Goal: Use online tool/utility: Utilize a website feature to perform a specific function

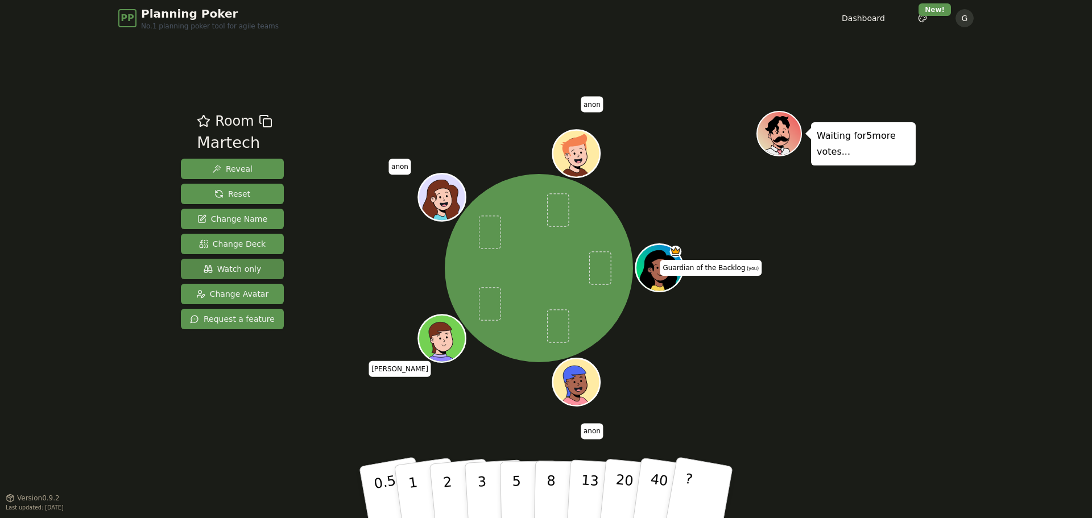
click at [231, 269] on span "Watch only" at bounding box center [233, 268] width 58 height 11
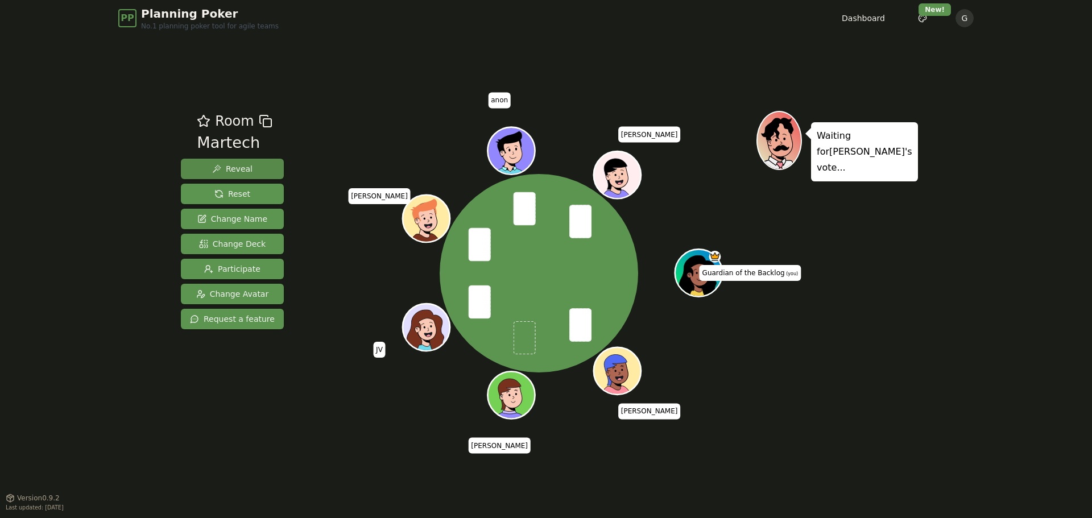
click at [238, 168] on span "Reveal" at bounding box center [232, 168] width 40 height 11
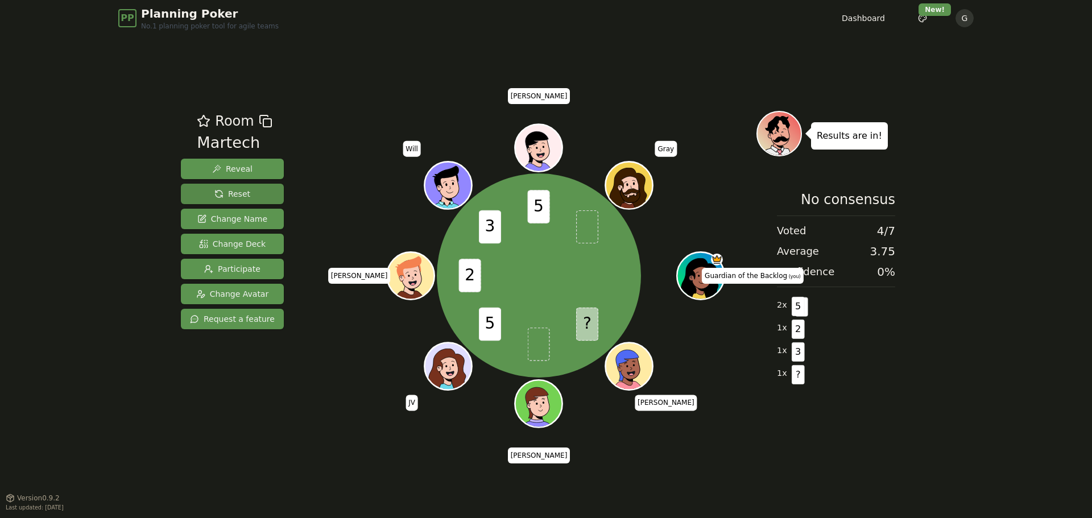
click at [234, 191] on span "Reset" at bounding box center [232, 193] width 36 height 11
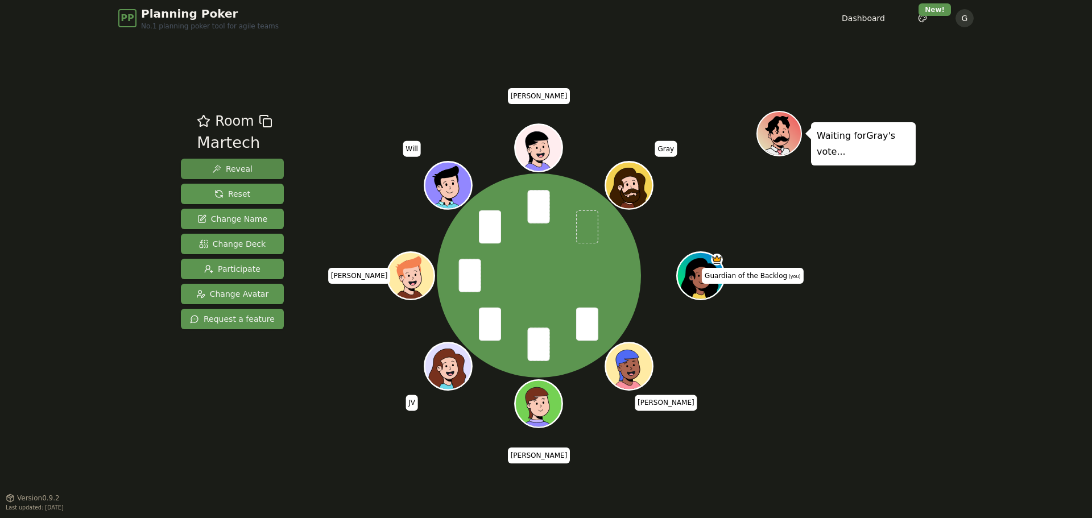
click at [265, 163] on button "Reveal" at bounding box center [232, 169] width 103 height 20
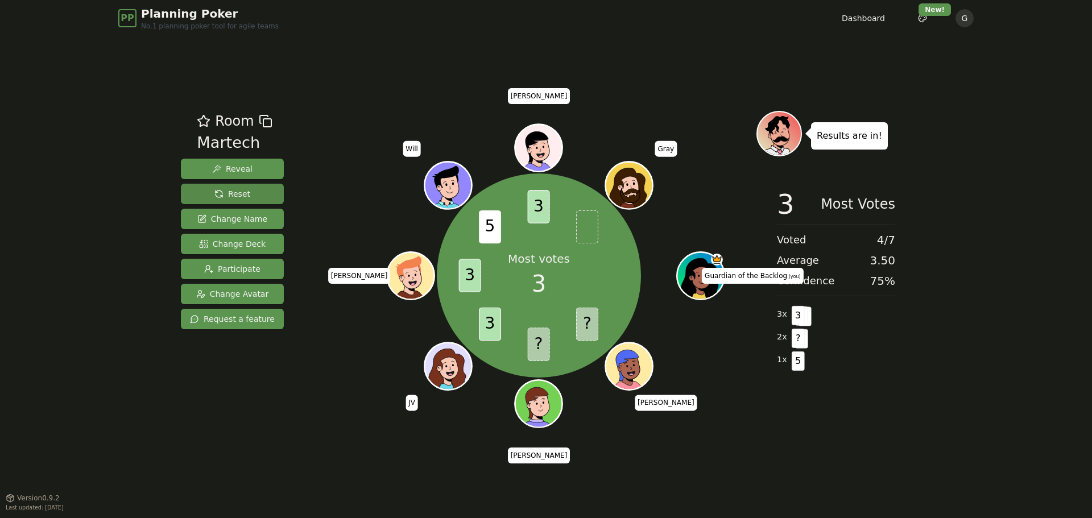
click at [238, 187] on button "Reset" at bounding box center [232, 194] width 103 height 20
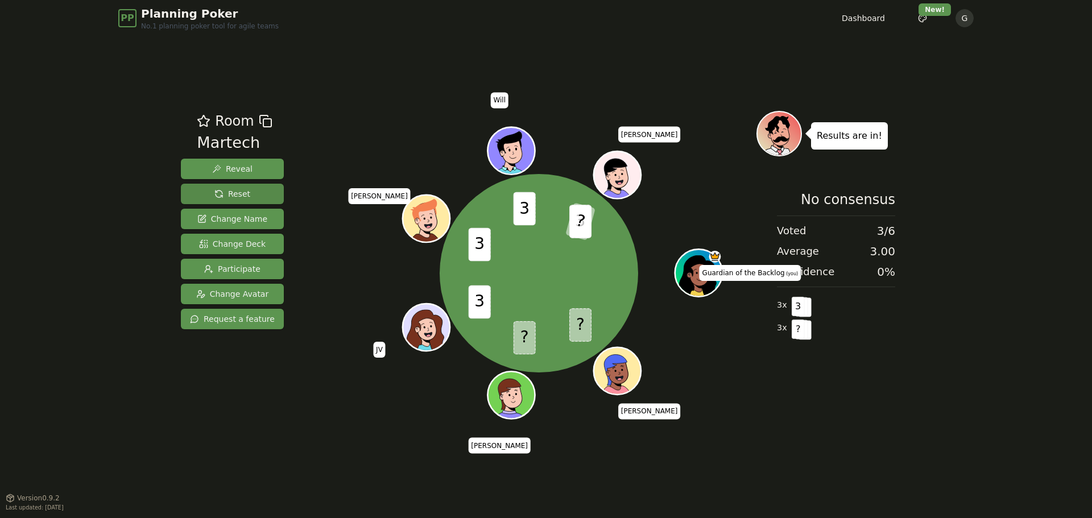
click at [229, 198] on span "Reset" at bounding box center [232, 193] width 36 height 11
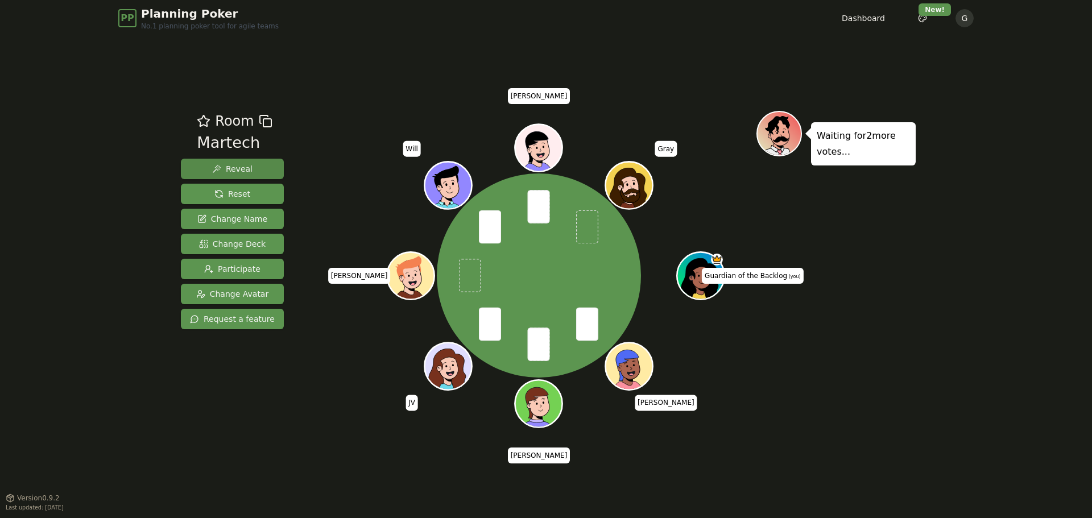
click at [247, 168] on button "Reveal" at bounding box center [232, 169] width 103 height 20
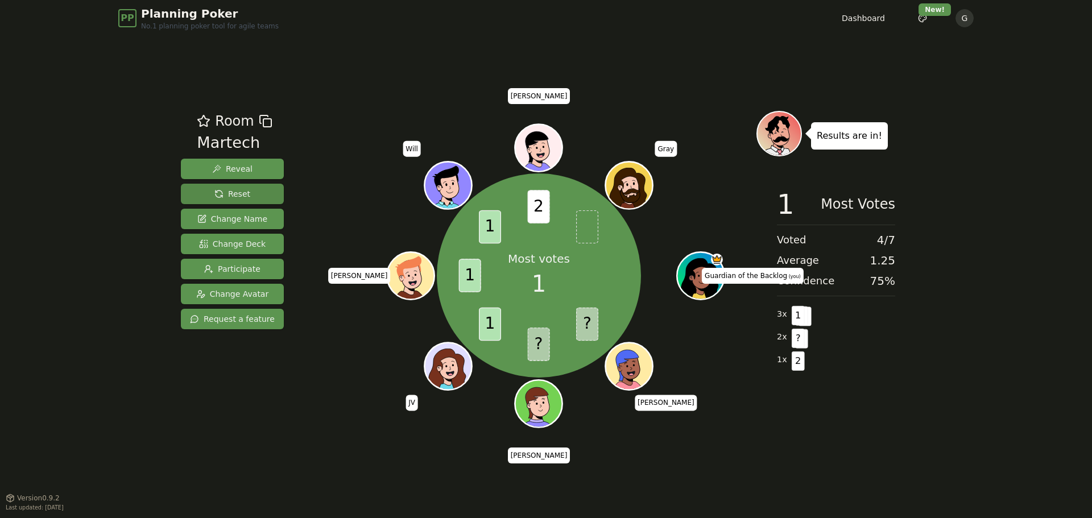
click at [229, 193] on span "Reset" at bounding box center [232, 193] width 36 height 11
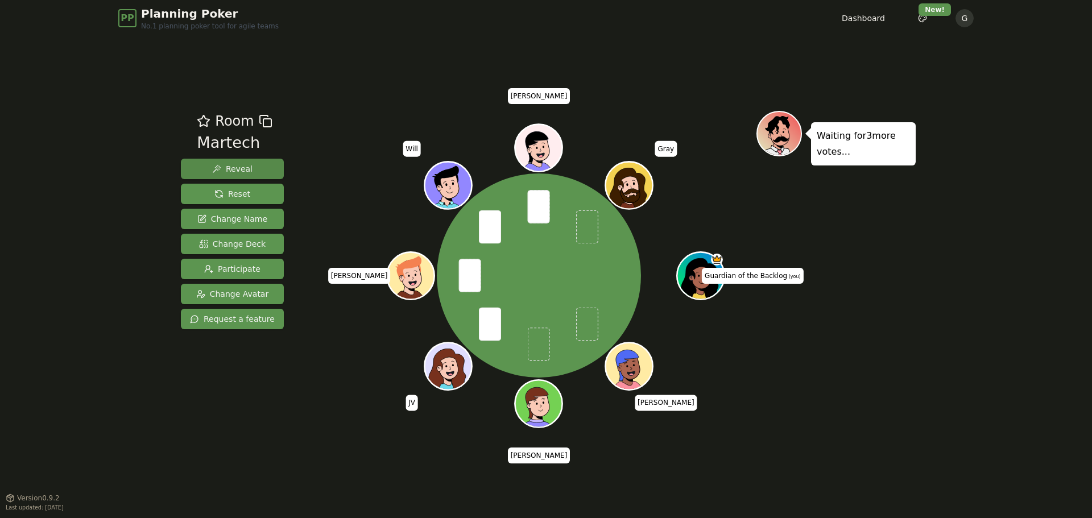
click at [228, 171] on span "Reveal" at bounding box center [232, 168] width 40 height 11
